Goal: Task Accomplishment & Management: Use online tool/utility

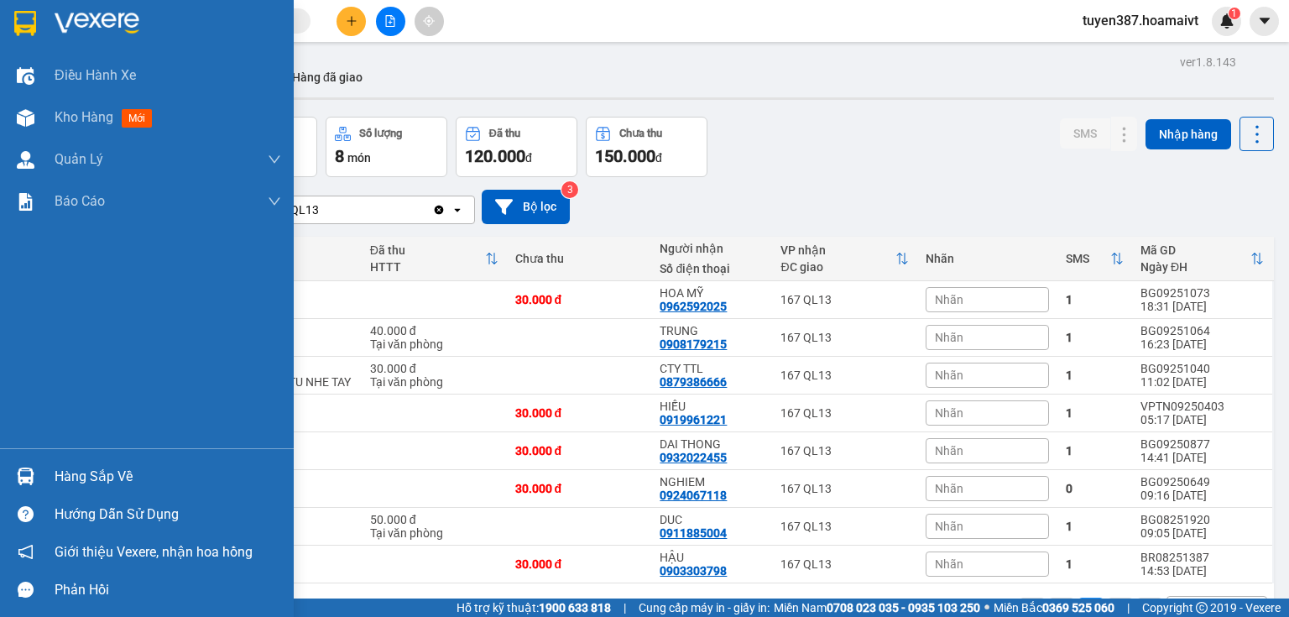
click at [34, 481] on img at bounding box center [26, 476] width 18 height 18
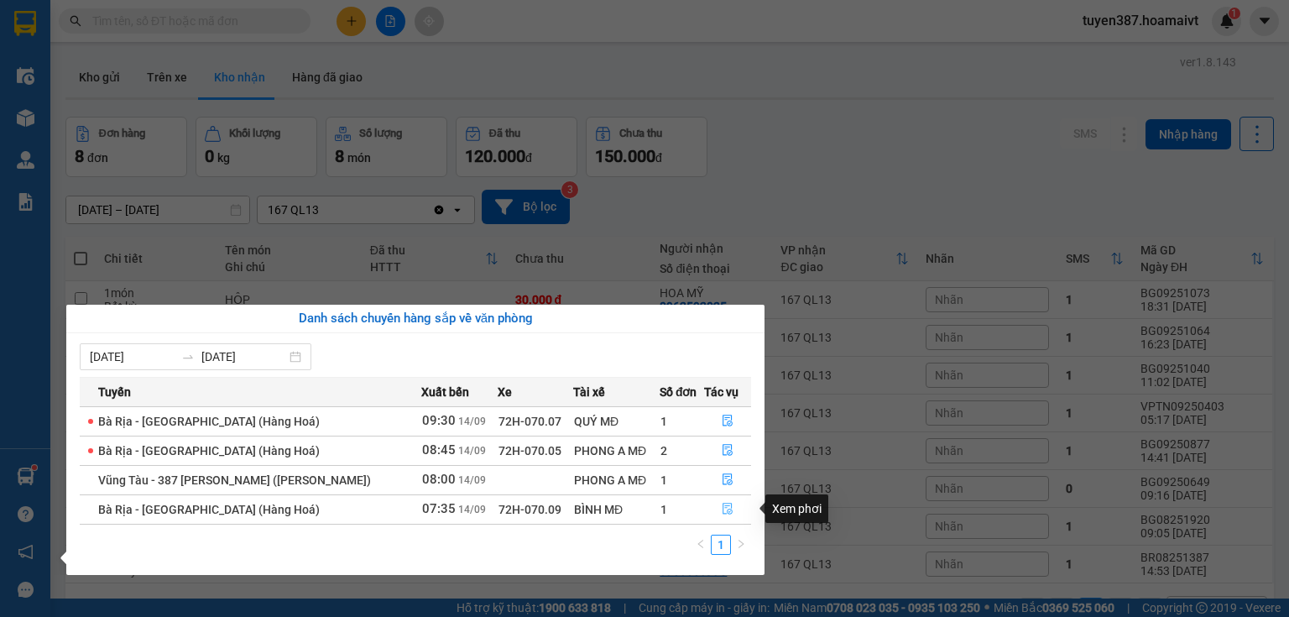
click at [722, 507] on icon "file-done" at bounding box center [727, 509] width 10 height 12
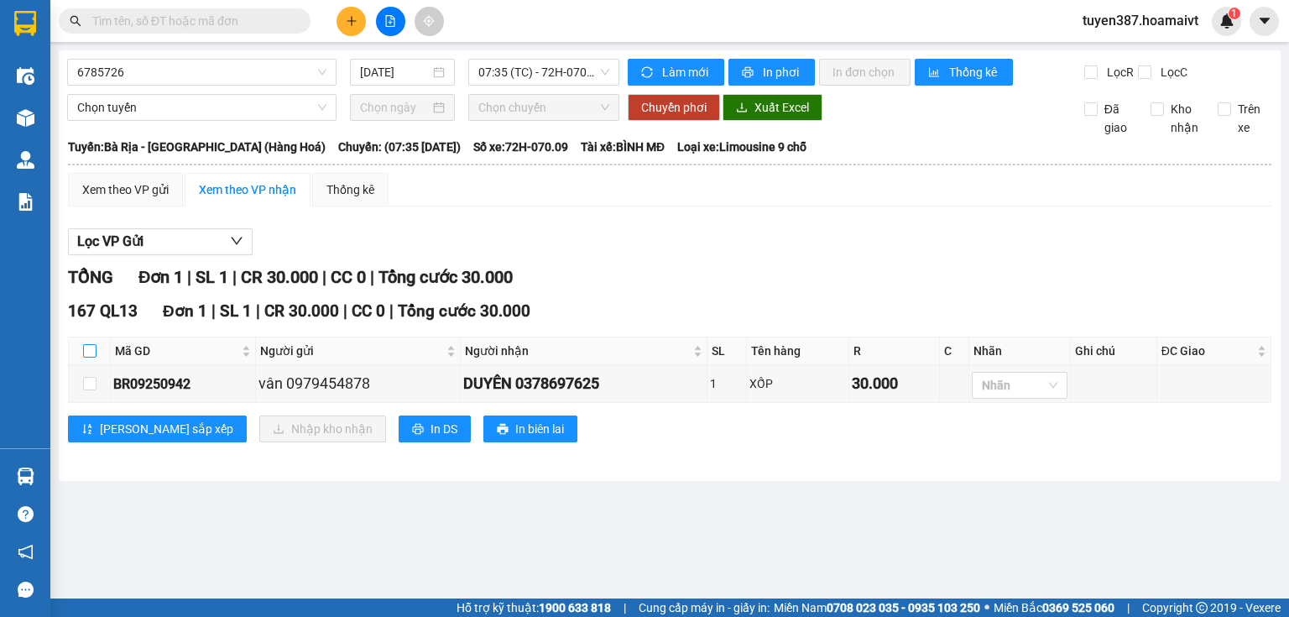
click at [86, 345] on input "checkbox" at bounding box center [89, 350] width 13 height 13
checkbox input "true"
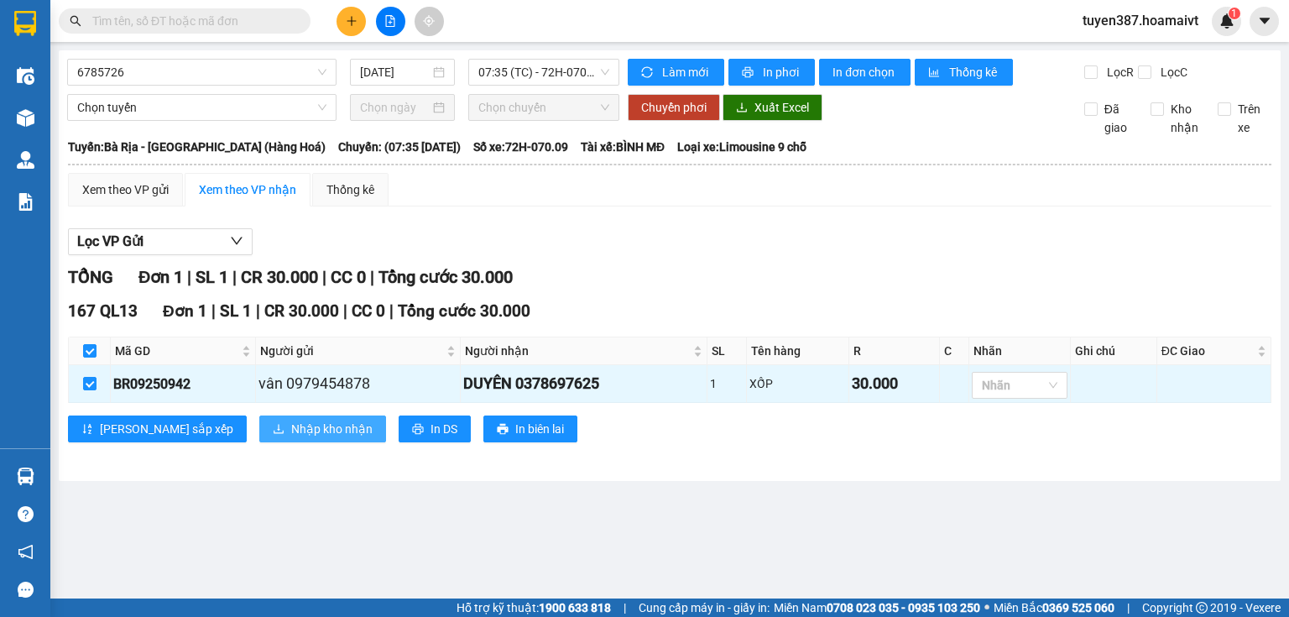
click at [291, 426] on span "Nhập kho nhận" at bounding box center [331, 428] width 81 height 18
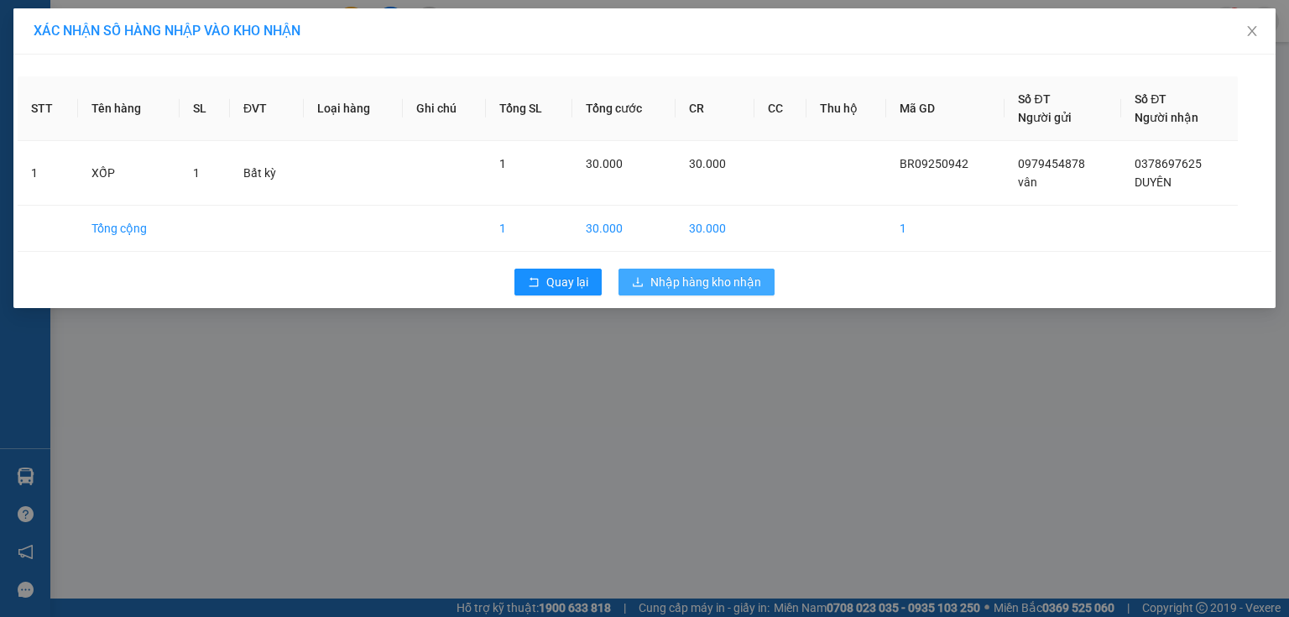
click at [735, 281] on span "Nhập hàng kho nhận" at bounding box center [705, 282] width 111 height 18
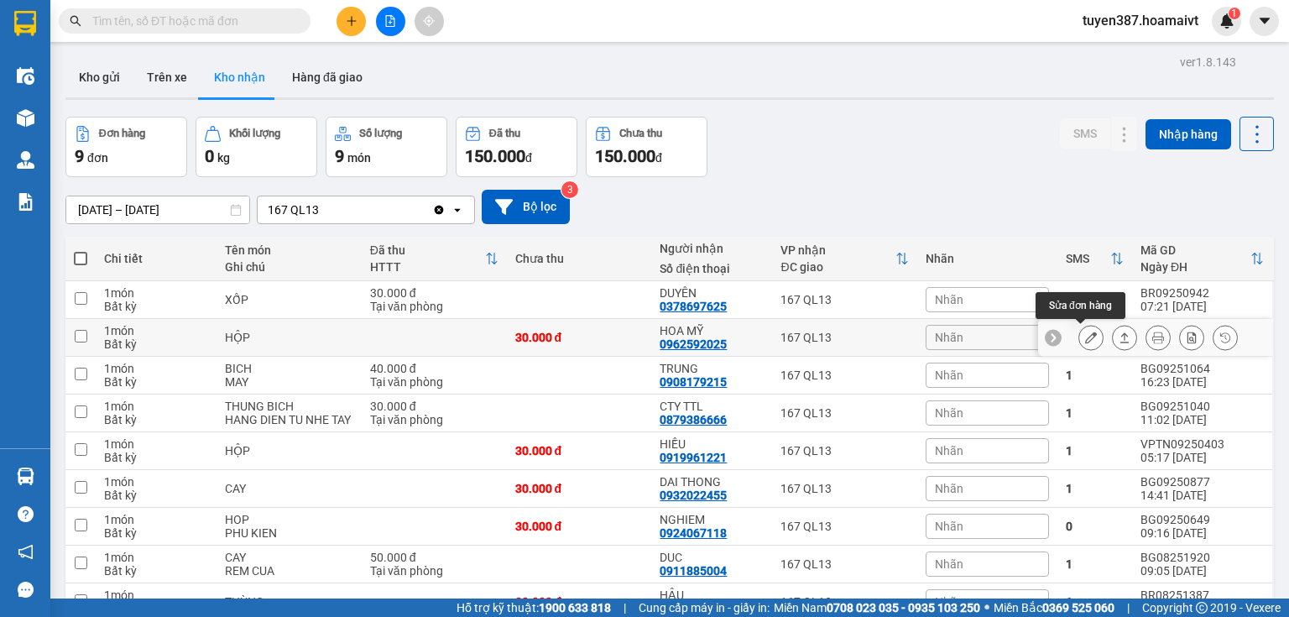
click at [1085, 338] on icon at bounding box center [1091, 337] width 12 height 12
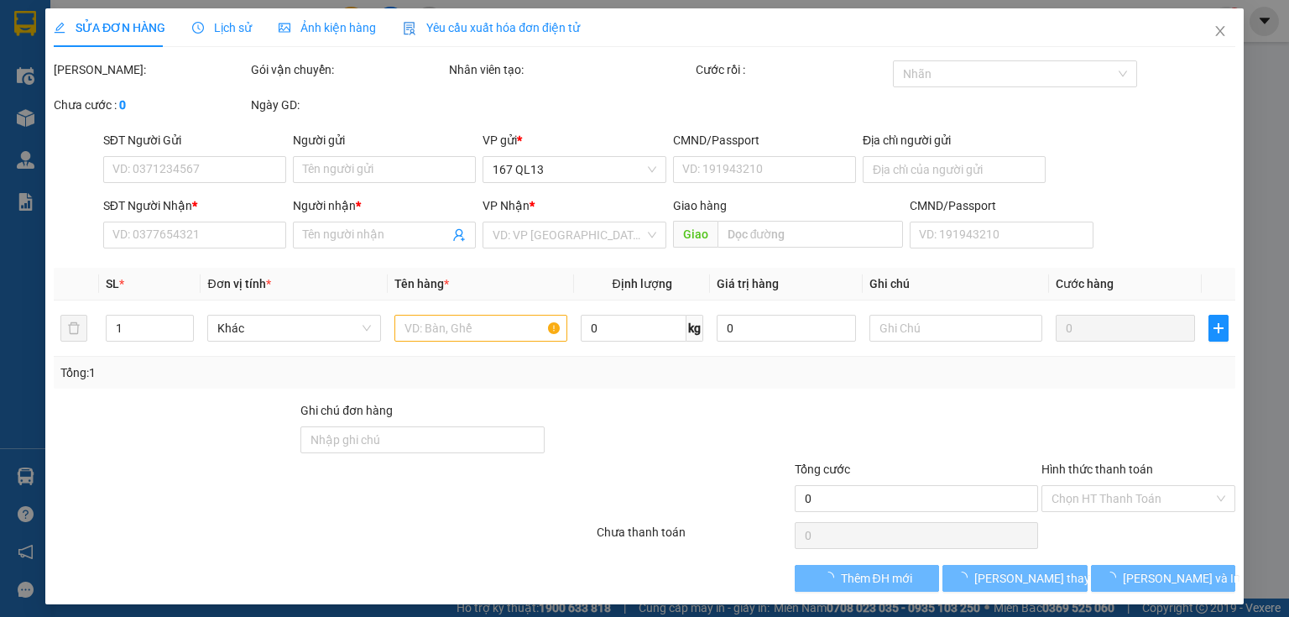
type input "0962592025"
type input "HOA MỸ"
type input "30.000"
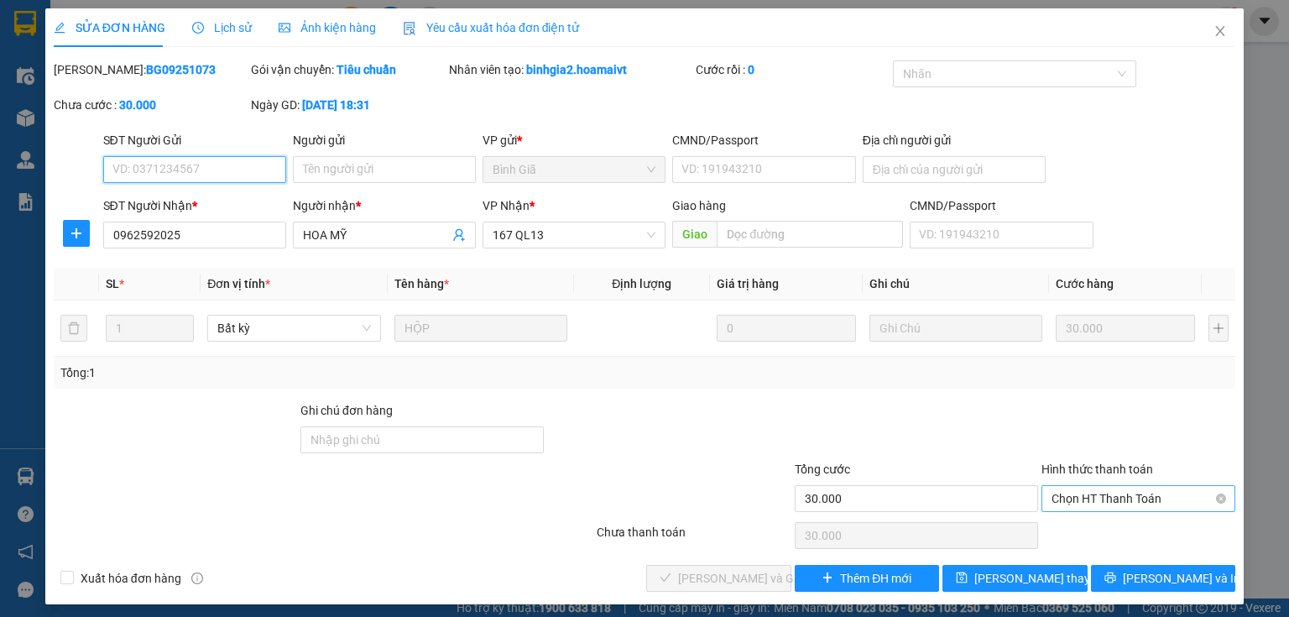
click at [1089, 498] on span "Chọn HT Thanh Toán" at bounding box center [1138, 498] width 174 height 25
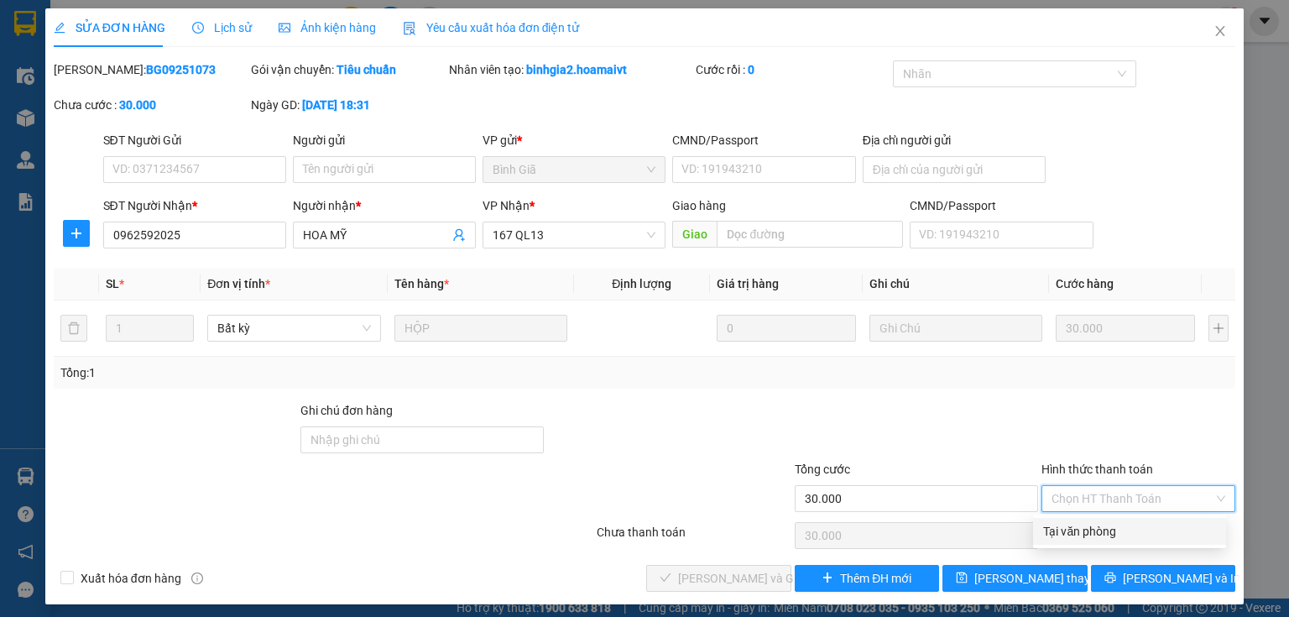
click at [1082, 524] on div "Tại văn phòng" at bounding box center [1129, 531] width 173 height 18
type input "0"
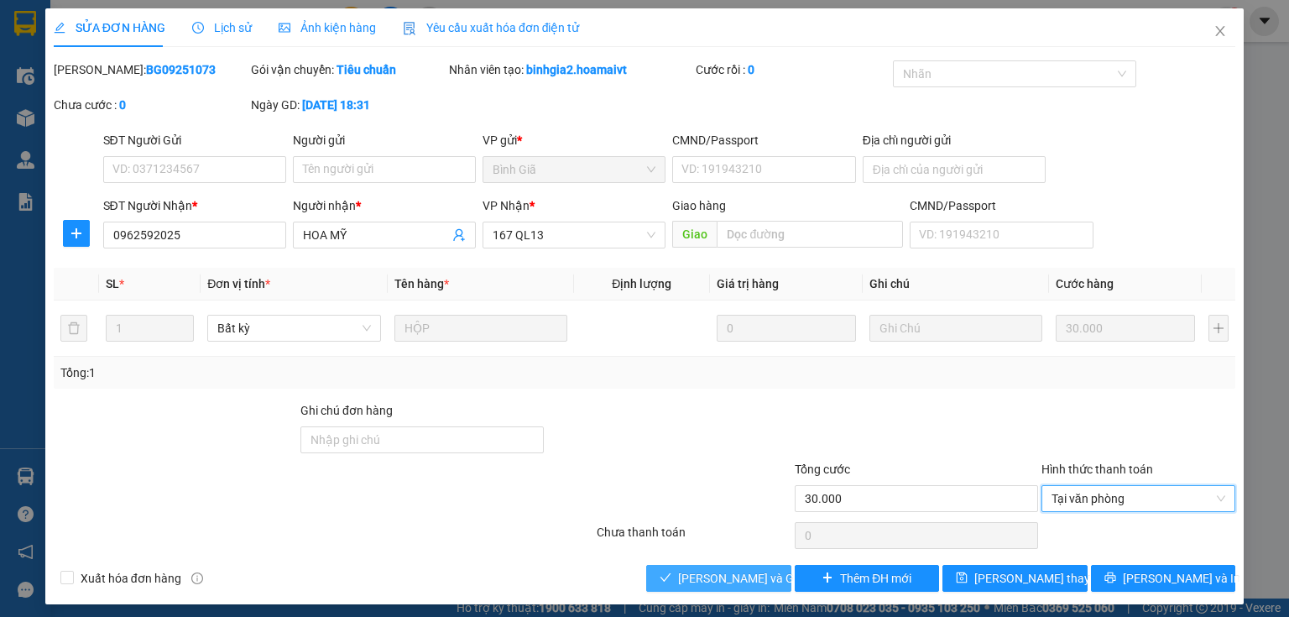
click at [737, 581] on span "[PERSON_NAME] và Giao hàng" at bounding box center [758, 578] width 161 height 18
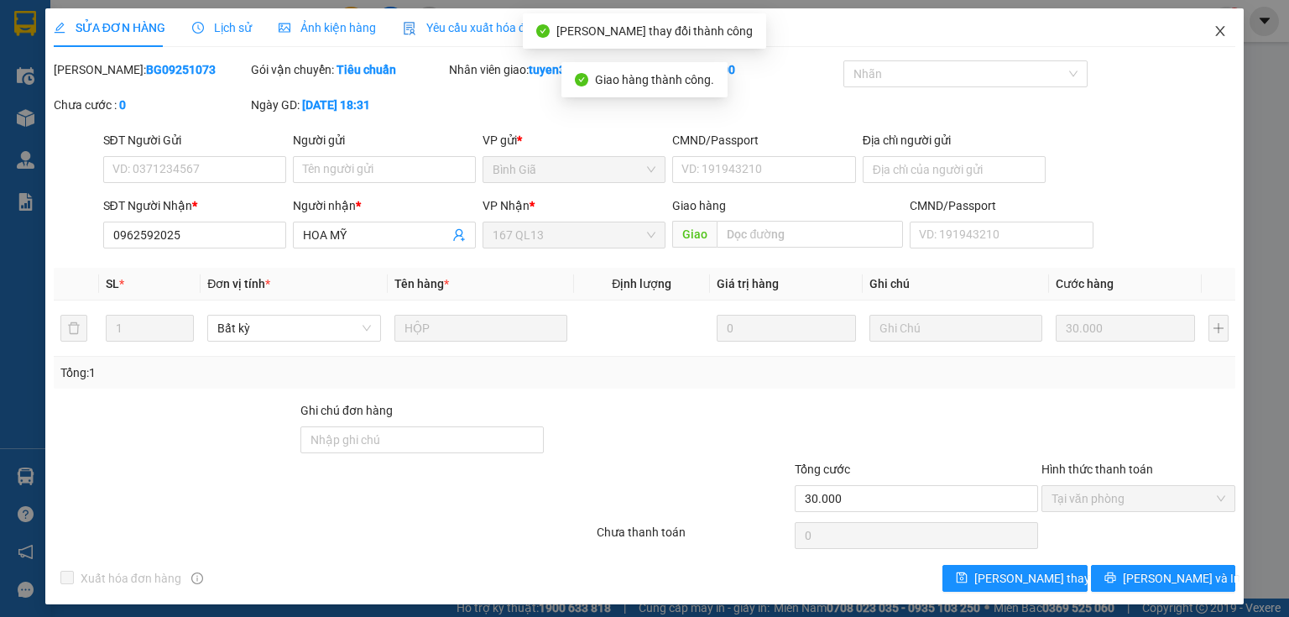
click at [1213, 25] on icon "close" at bounding box center [1219, 30] width 13 height 13
